Goal: Check status: Check status

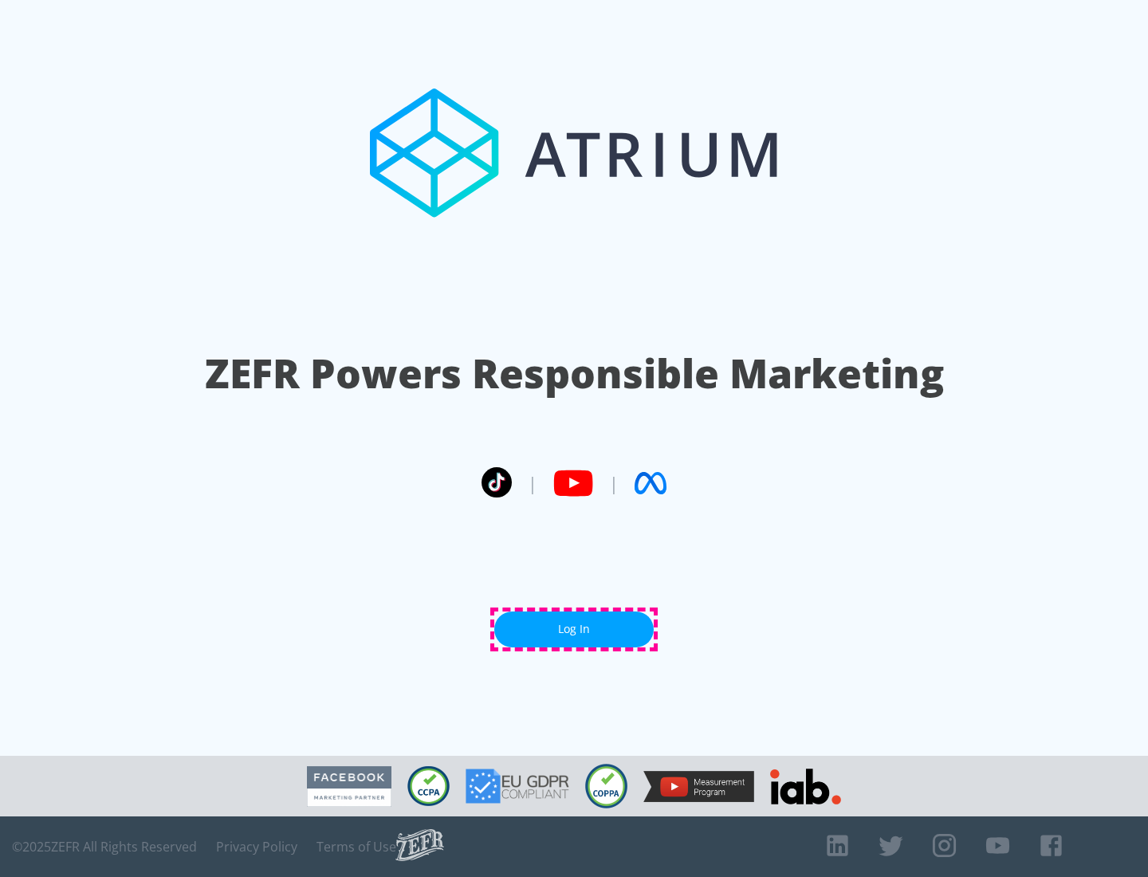
click at [574, 629] on link "Log In" at bounding box center [573, 629] width 159 height 36
